Goal: Task Accomplishment & Management: Use online tool/utility

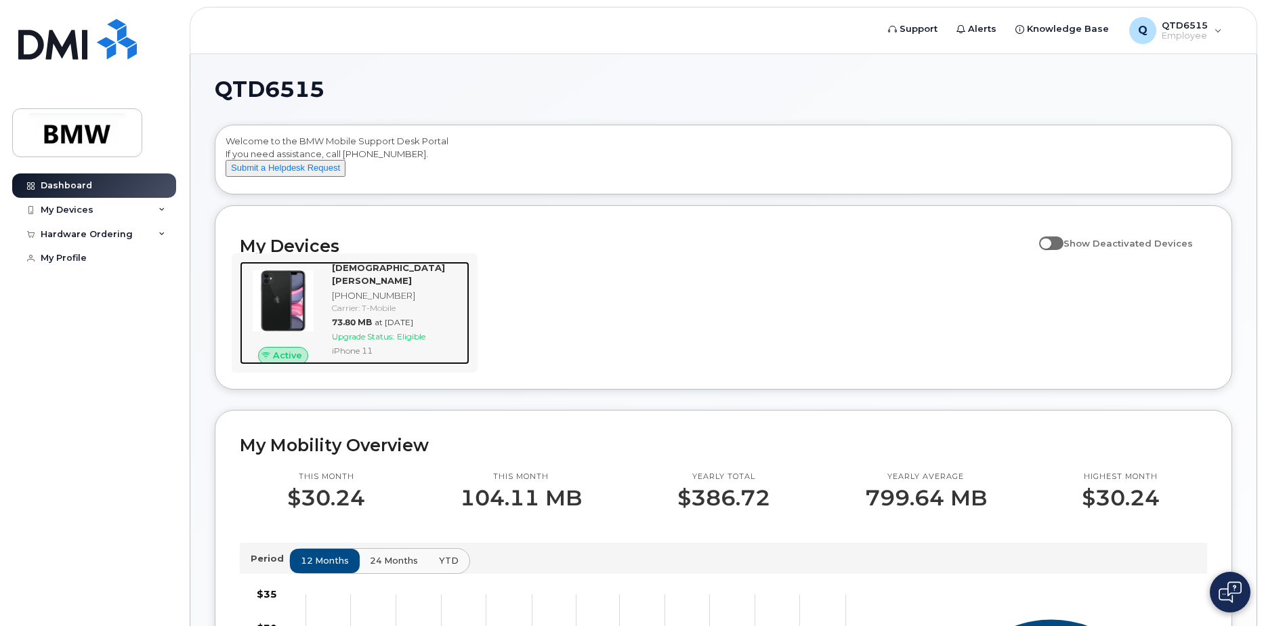
click at [355, 333] on span "Upgrade Status:" at bounding box center [363, 336] width 62 height 10
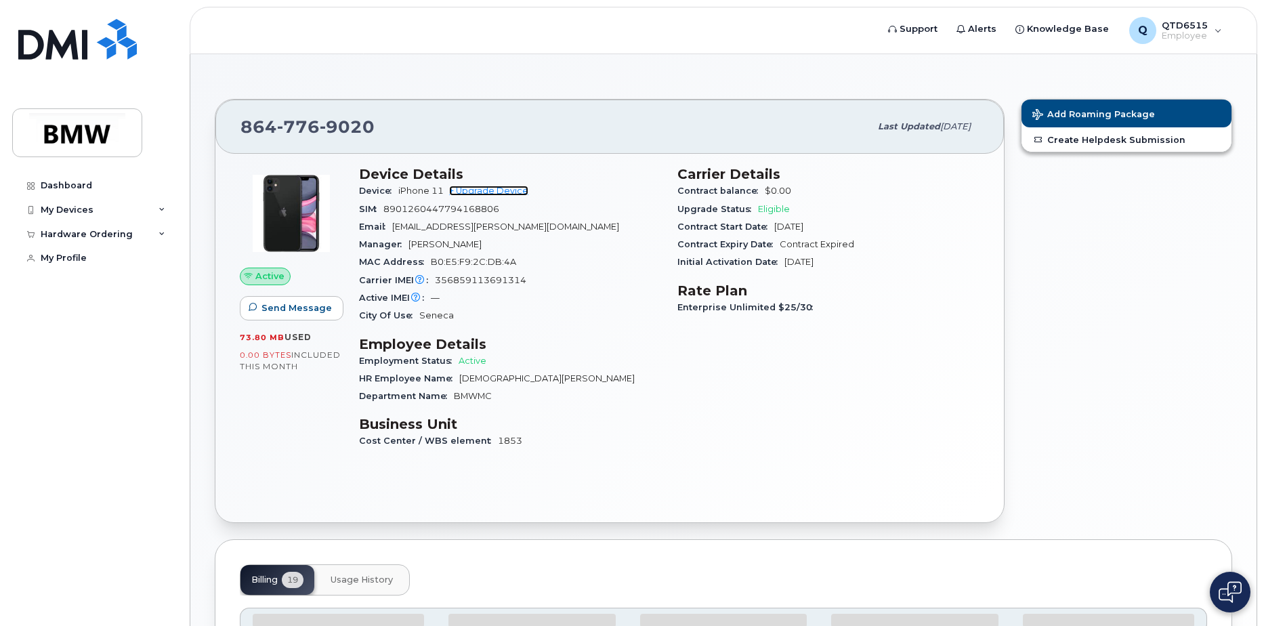
click at [489, 192] on link "+ Upgrade Device" at bounding box center [488, 191] width 79 height 10
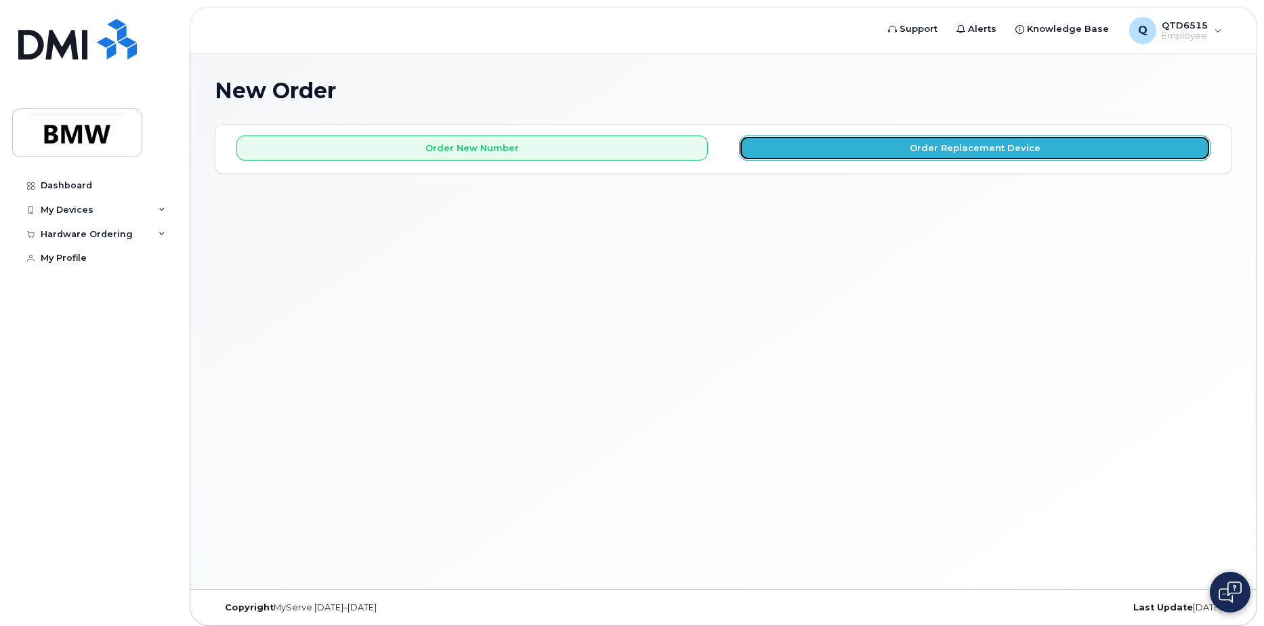
click at [971, 150] on button "Order Replacement Device" at bounding box center [975, 147] width 472 height 25
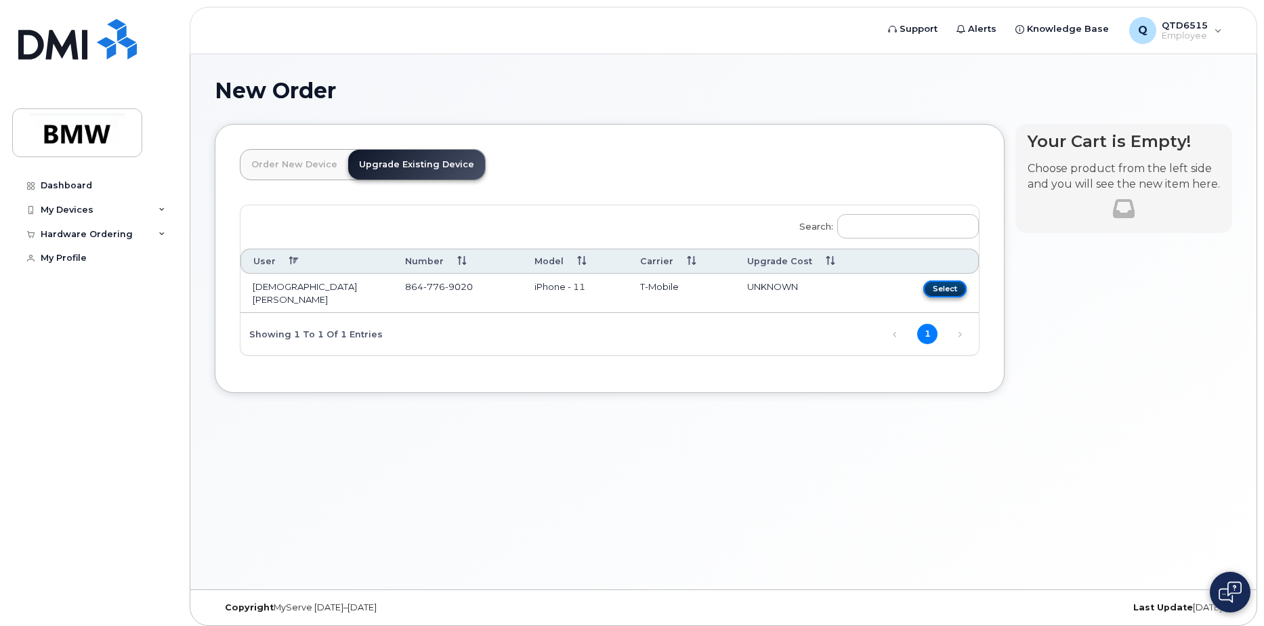
click at [946, 291] on button "Select" at bounding box center [944, 288] width 43 height 17
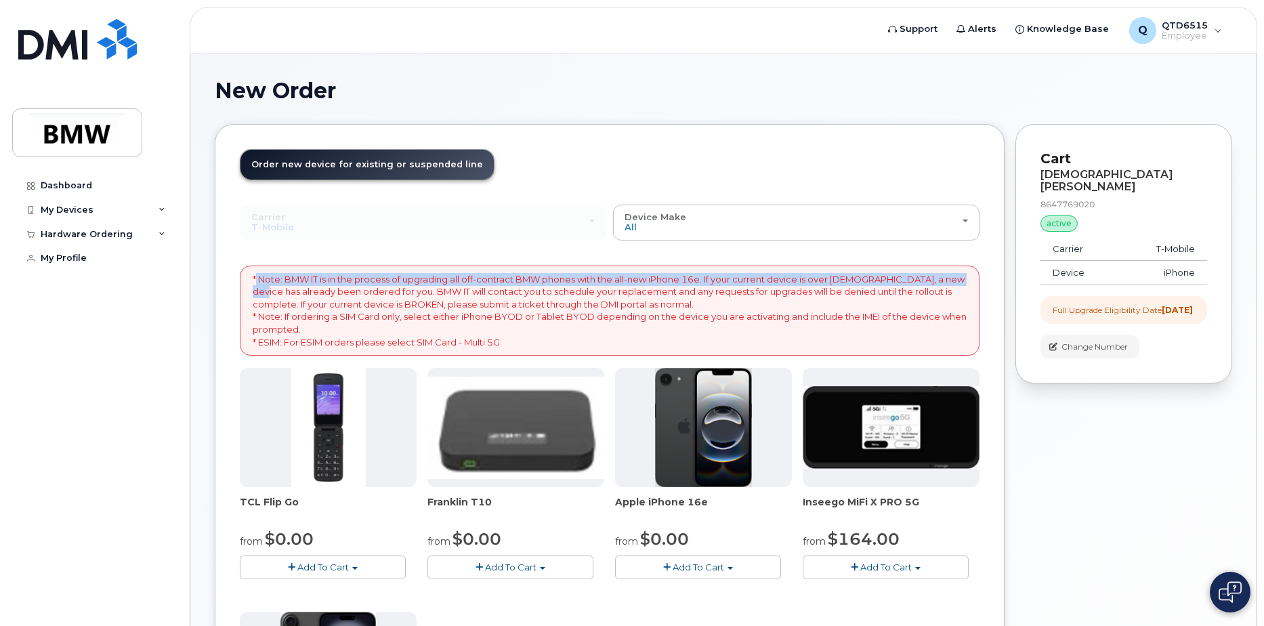
drag, startPoint x: 255, startPoint y: 279, endPoint x: 965, endPoint y: 272, distance: 710.7
click at [965, 272] on div "* Note: BMW IT is in the process of upgrading all off-contract BMW phones with …" at bounding box center [610, 311] width 740 height 90
drag, startPoint x: 965, startPoint y: 272, endPoint x: 958, endPoint y: 280, distance: 11.5
click at [959, 280] on p "* Note: BMW IT is in the process of upgrading all off-contract BMW phones with …" at bounding box center [610, 310] width 714 height 75
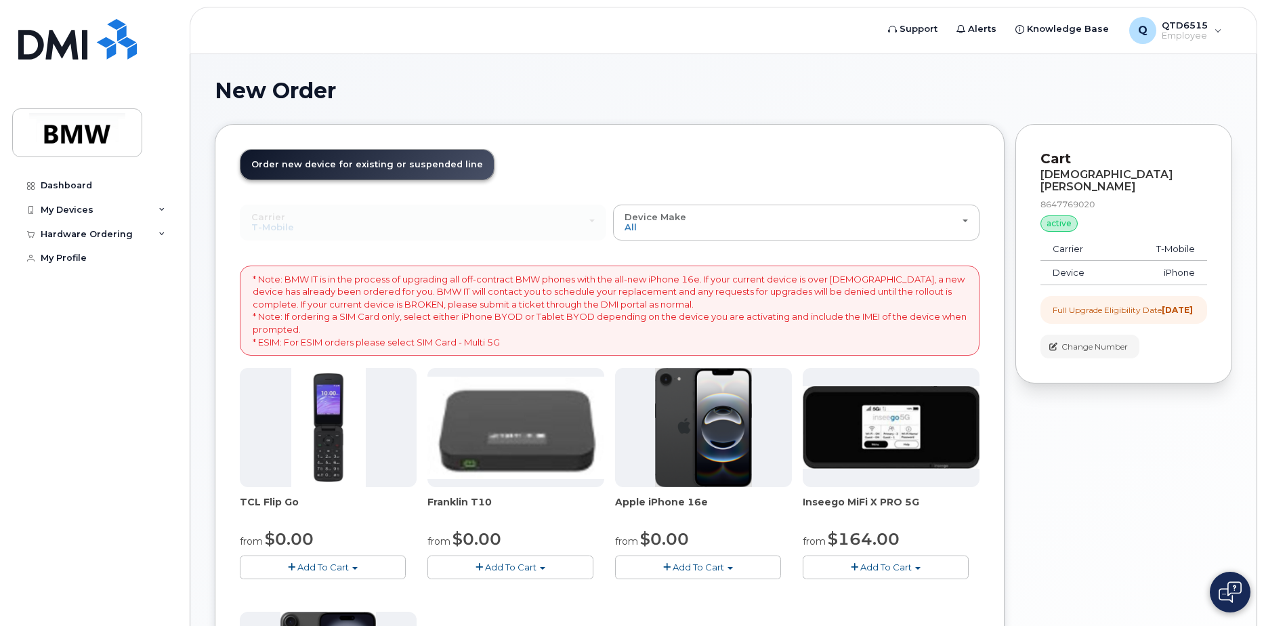
click at [576, 290] on p "* Note: BMW IT is in the process of upgrading all off-contract BMW phones with …" at bounding box center [610, 310] width 714 height 75
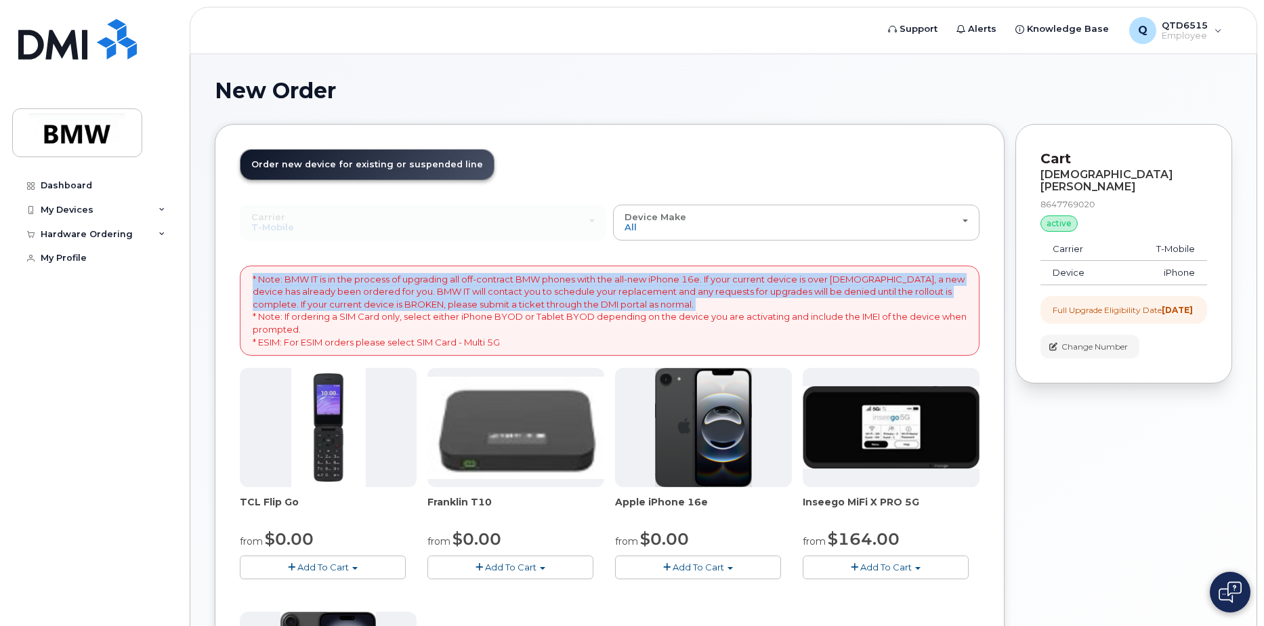
click at [576, 290] on p "* Note: BMW IT is in the process of upgrading all off-contract BMW phones with …" at bounding box center [610, 310] width 714 height 75
drag, startPoint x: 576, startPoint y: 290, endPoint x: 543, endPoint y: 298, distance: 34.2
click at [543, 298] on p "* Note: BMW IT is in the process of upgrading all off-contract BMW phones with …" at bounding box center [610, 310] width 714 height 75
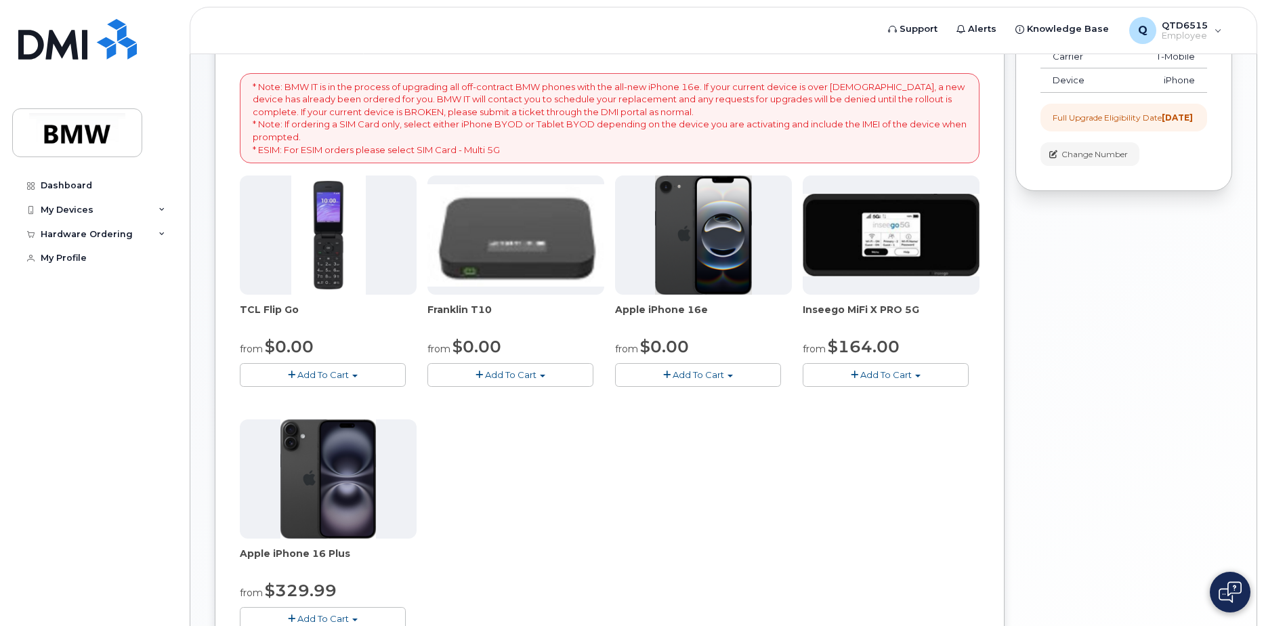
scroll to position [188, 0]
